Goal: Information Seeking & Learning: Learn about a topic

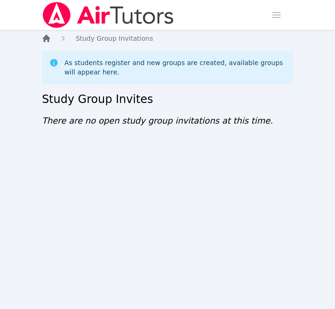
click at [46, 39] on icon "Breadcrumb" at bounding box center [46, 38] width 7 height 7
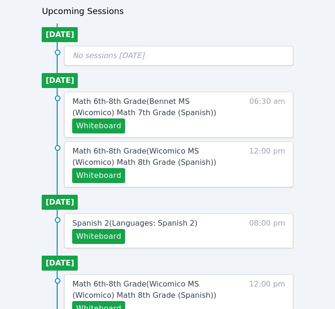
scroll to position [416, 0]
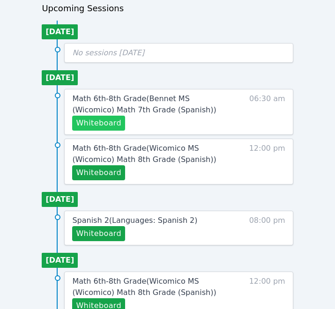
click at [100, 124] on button "Whiteboard" at bounding box center [98, 123] width 53 height 15
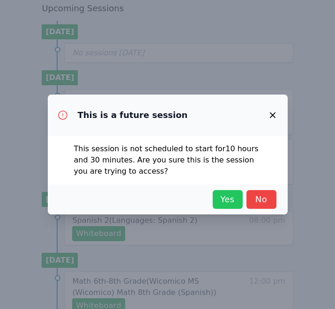
click at [227, 201] on span "Yes" at bounding box center [227, 199] width 21 height 13
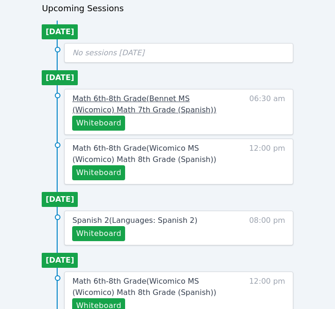
click at [144, 98] on span "Math 6th-8th Grade ( Bennet MS (Wicomico) Math 7th Grade (Spanish) )" at bounding box center [144, 104] width 144 height 20
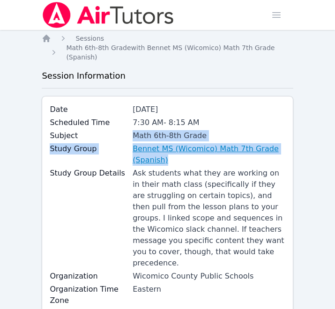
drag, startPoint x: 123, startPoint y: 142, endPoint x: 174, endPoint y: 160, distance: 54.2
click at [174, 160] on div "Date Sep 17, 2025 Scheduled Time 7:30 AM - 8:15 AM Subject Math 6th-8th Grade S…" at bounding box center [167, 206] width 251 height 220
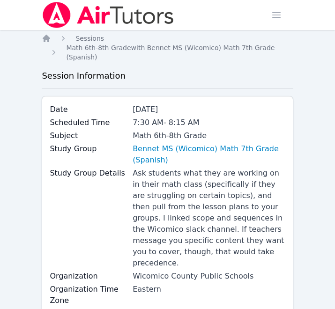
click at [192, 185] on div "Ask students what they are working on in their math class (specifically if they…" at bounding box center [208, 218] width 153 height 101
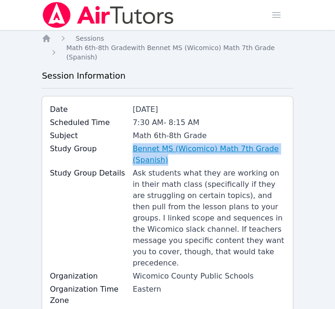
drag, startPoint x: 108, startPoint y: 145, endPoint x: 172, endPoint y: 157, distance: 64.8
click at [172, 157] on div "Study Group Bennet MS (Wicomico) Math 7th Grade (Spanish)" at bounding box center [167, 155] width 235 height 24
copy div "Bennet MS (Wicomico) Math 7th Grade (Spanish)"
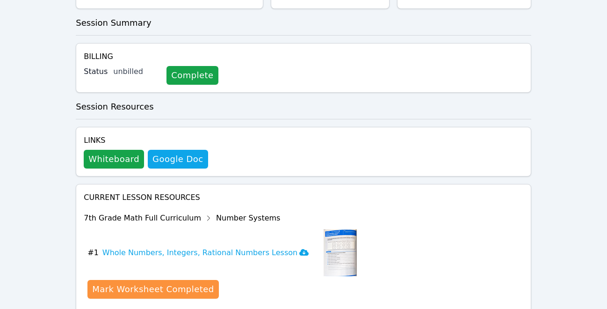
scroll to position [361, 0]
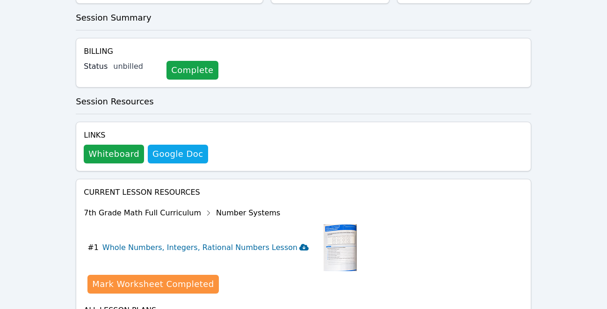
click at [300, 244] on icon at bounding box center [304, 247] width 9 height 7
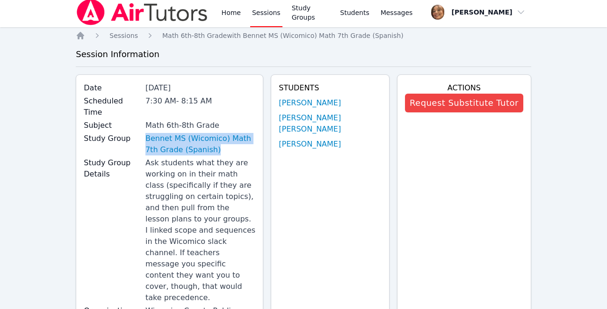
scroll to position [0, 0]
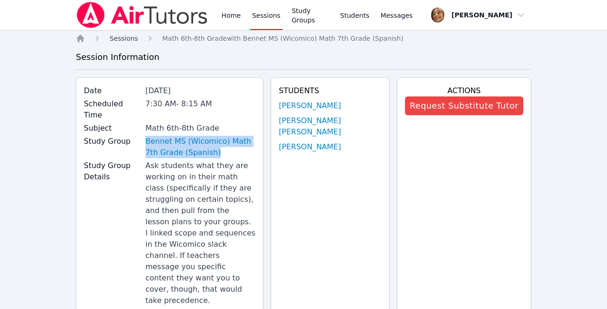
click at [124, 37] on span "Sessions" at bounding box center [124, 38] width 29 height 7
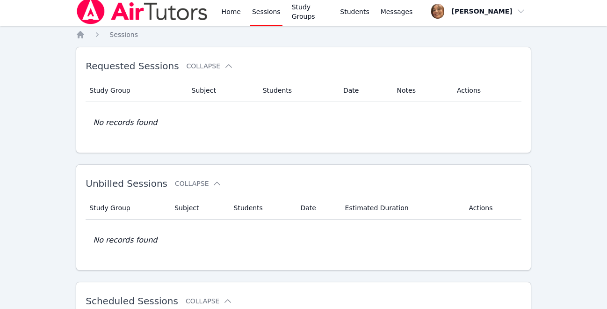
scroll to position [5, 0]
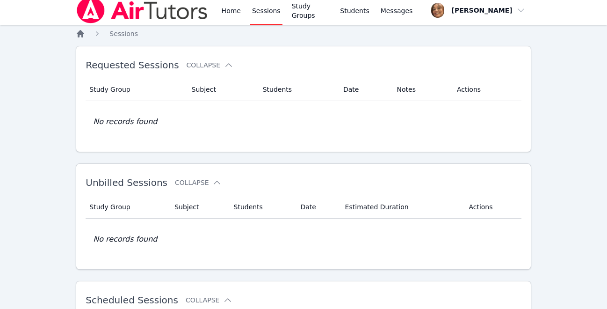
click at [81, 32] on icon "Breadcrumb" at bounding box center [80, 33] width 7 height 7
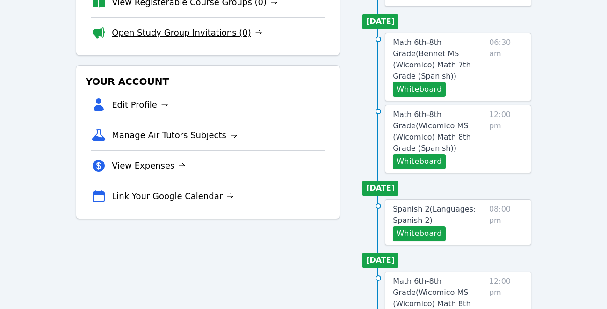
scroll to position [153, 0]
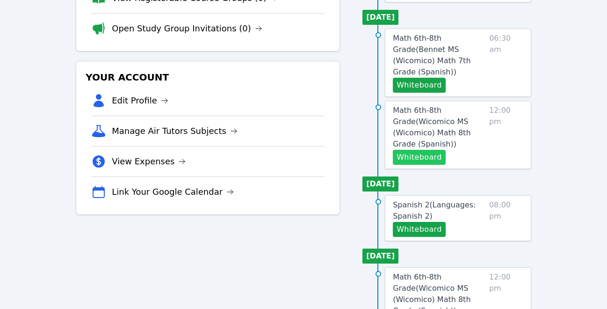
click at [334, 150] on button "Whiteboard" at bounding box center [419, 157] width 53 height 15
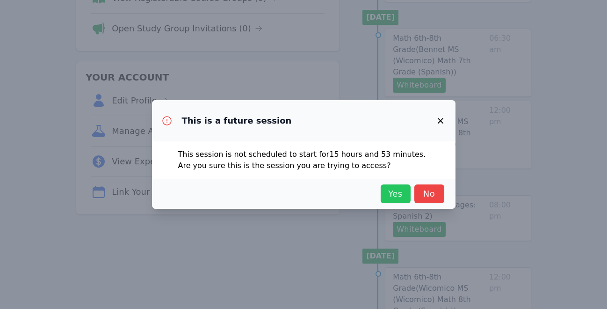
click at [334, 189] on span "Yes" at bounding box center [396, 193] width 21 height 13
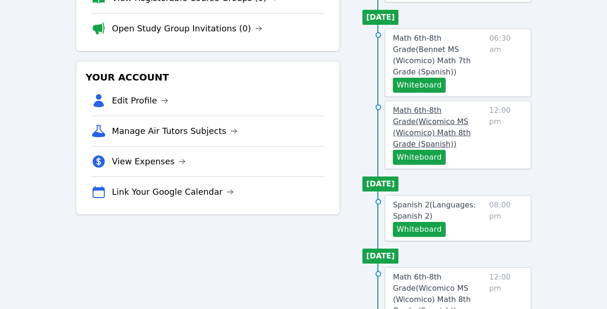
click at [334, 107] on span "Math 6th-8th Grade ( Wicomico MS (Wicomico) Math 8th Grade (Spanish) )" at bounding box center [432, 127] width 78 height 43
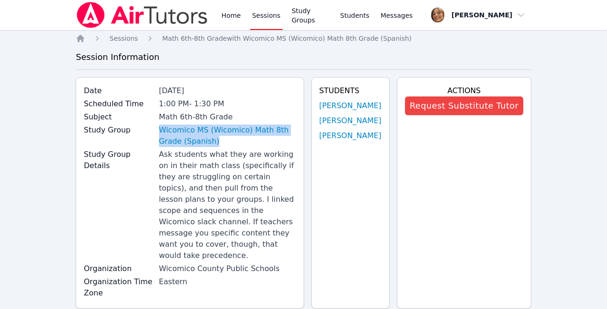
drag, startPoint x: 140, startPoint y: 124, endPoint x: 218, endPoint y: 150, distance: 82.1
click at [218, 150] on div "Date Sep 17, 2025 Scheduled Time 1:00 PM - 1:30 PM Subject Math 6th-8th Grade S…" at bounding box center [190, 192] width 228 height 231
copy div "Wicomico MS (Wicomico) Math 8th Grade (Spanish) Study Group Details Ask student…"
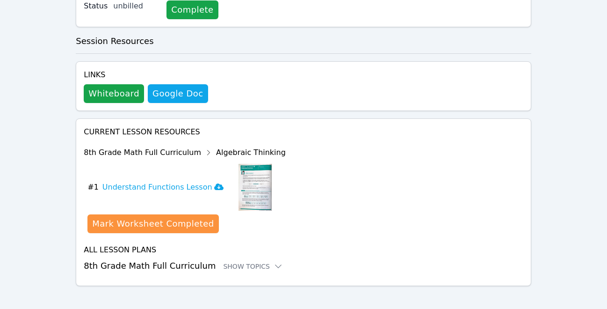
scroll to position [372, 0]
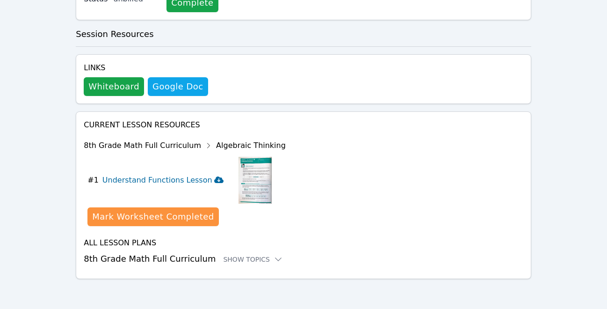
click at [214, 181] on icon at bounding box center [218, 179] width 9 height 7
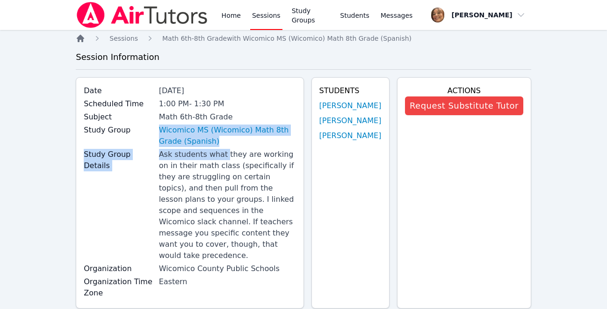
click at [80, 37] on icon "Breadcrumb" at bounding box center [80, 38] width 7 height 7
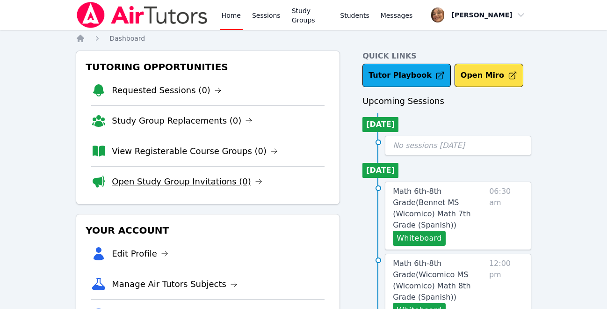
click at [216, 178] on link "Open Study Group Invitations (0)" at bounding box center [187, 181] width 151 height 13
